Goal: Information Seeking & Learning: Learn about a topic

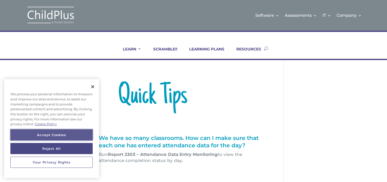
click at [60, 136] on button "Accept Cookies" at bounding box center [51, 134] width 82 height 11
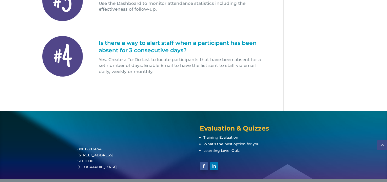
scroll to position [277, 0]
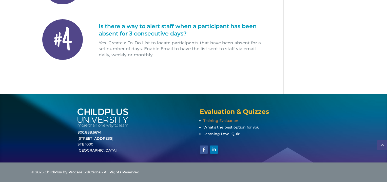
click at [220, 121] on span "Training Evaluation" at bounding box center [220, 120] width 35 height 5
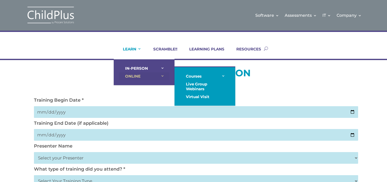
click at [136, 74] on link "ONLINE" at bounding box center [144, 76] width 51 height 8
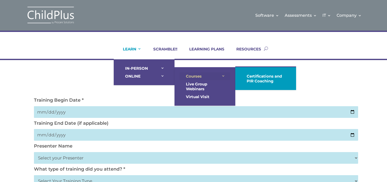
click at [199, 76] on link "Courses" at bounding box center [205, 76] width 51 height 8
click at [194, 76] on link "Courses" at bounding box center [205, 76] width 51 height 8
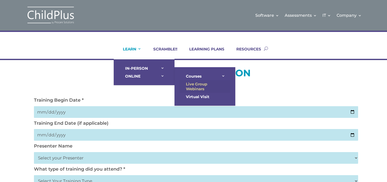
click at [200, 85] on link "Live Group Webinars" at bounding box center [205, 86] width 51 height 13
